Goal: Download file/media

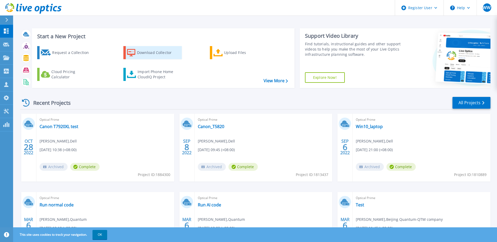
click at [159, 52] on div "Download Collector" at bounding box center [158, 52] width 42 height 10
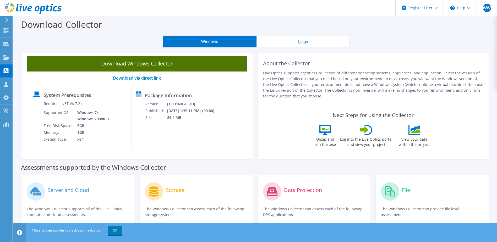
click at [156, 65] on link "Download Windows Collector" at bounding box center [137, 64] width 221 height 16
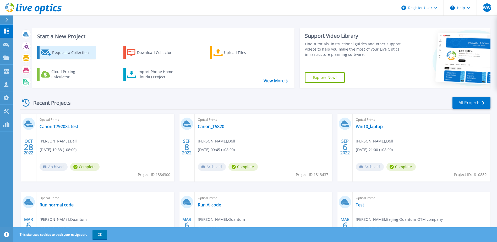
click at [78, 53] on div "Request a Collection" at bounding box center [73, 52] width 42 height 10
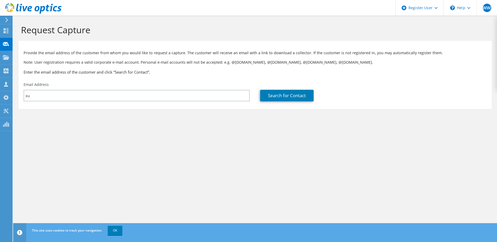
type input "x"
type input "y"
